Goal: Task Accomplishment & Management: Use online tool/utility

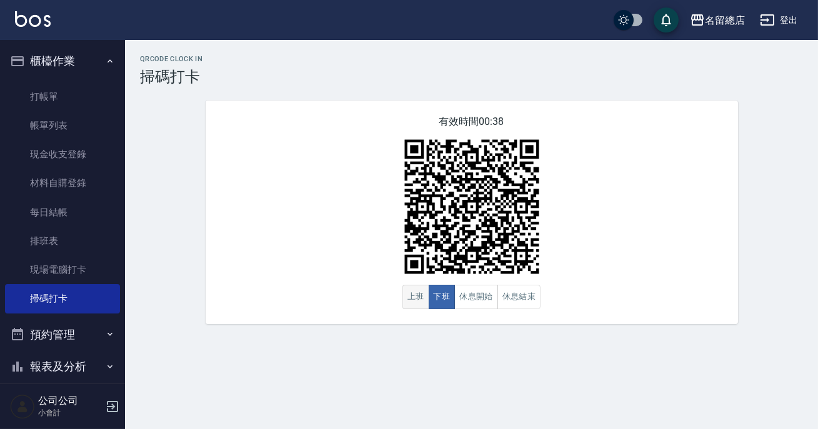
drag, startPoint x: 418, startPoint y: 295, endPoint x: 421, endPoint y: 302, distance: 6.7
click at [418, 296] on button "上班" at bounding box center [415, 297] width 27 height 24
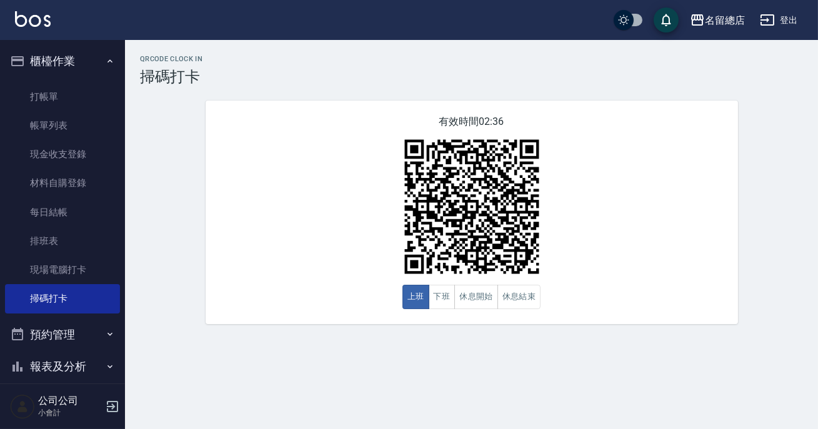
drag, startPoint x: 26, startPoint y: 34, endPoint x: 49, endPoint y: 33, distance: 23.1
click at [31, 34] on div "名留總店 登出" at bounding box center [409, 20] width 818 height 40
click at [139, 221] on div "QRcode Clock In 掃碼打卡 有效時間 02:34 上班 下班 休息開始 休息結束" at bounding box center [471, 189] width 693 height 269
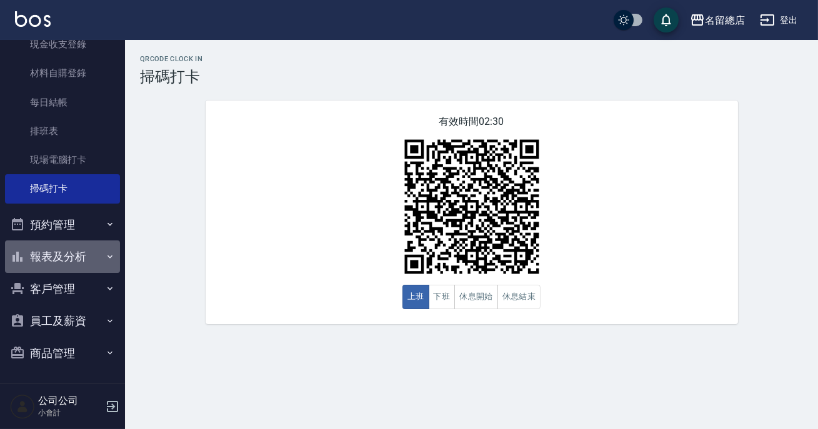
click at [105, 257] on icon "button" at bounding box center [110, 257] width 10 height 10
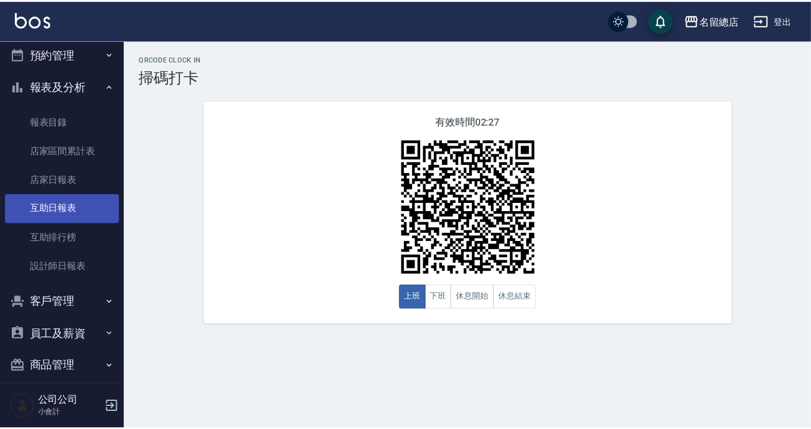
scroll to position [224, 0]
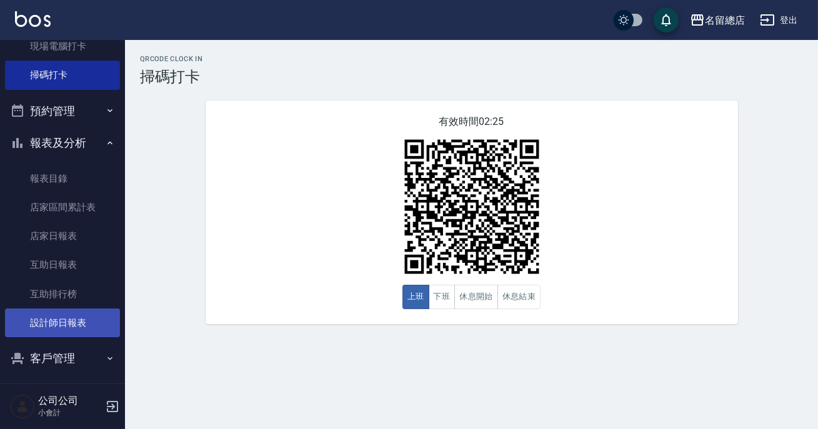
click at [106, 318] on link "設計師日報表" at bounding box center [62, 323] width 115 height 29
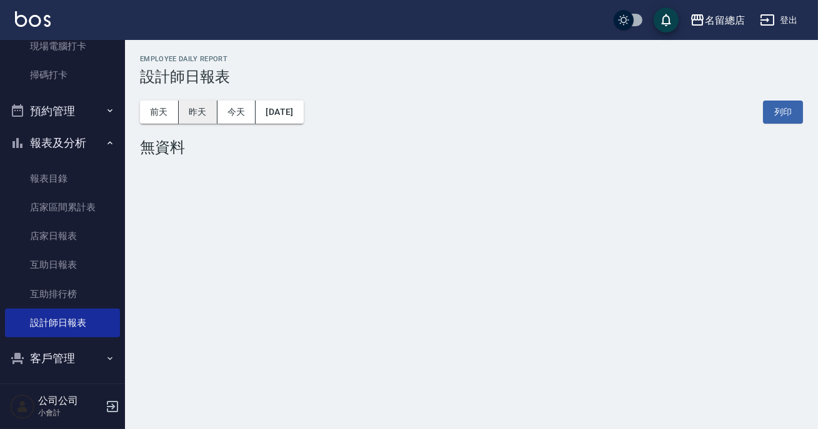
click at [201, 113] on button "昨天" at bounding box center [198, 112] width 39 height 23
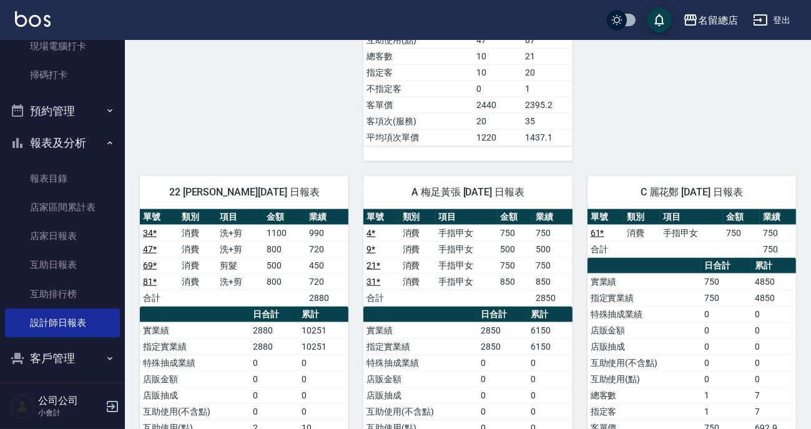
scroll to position [3463, 0]
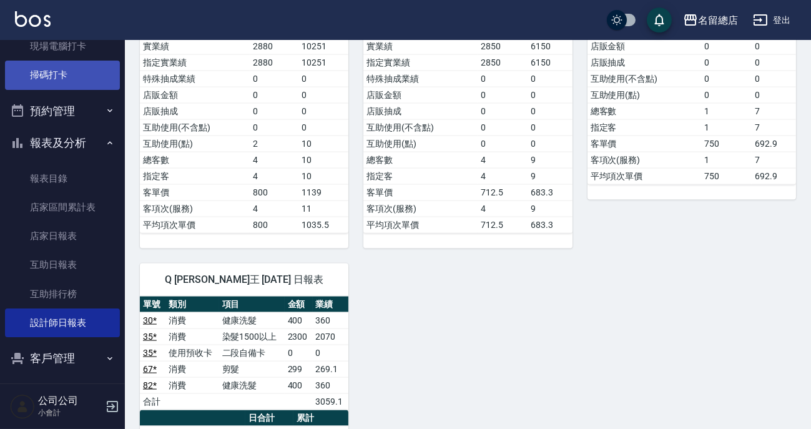
click at [67, 74] on link "掃碼打卡" at bounding box center [62, 75] width 115 height 29
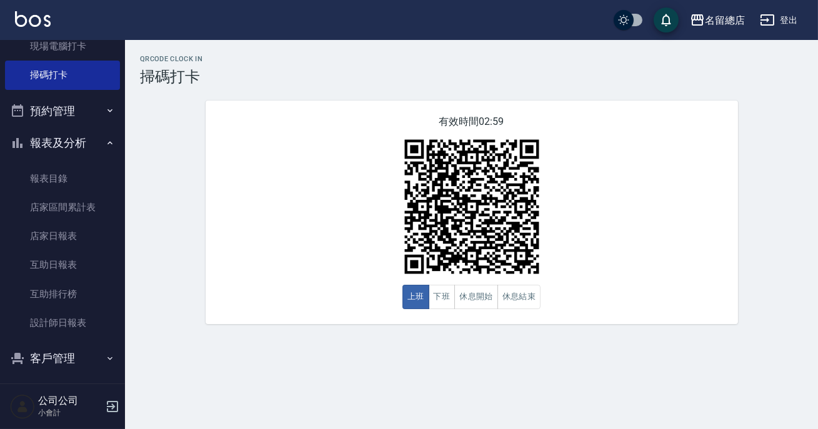
click at [280, 57] on h2 "QRcode Clock In" at bounding box center [471, 59] width 663 height 8
click at [269, 68] on div "QRcode Clock In 掃碼打卡" at bounding box center [471, 70] width 663 height 31
